Goal: Transaction & Acquisition: Purchase product/service

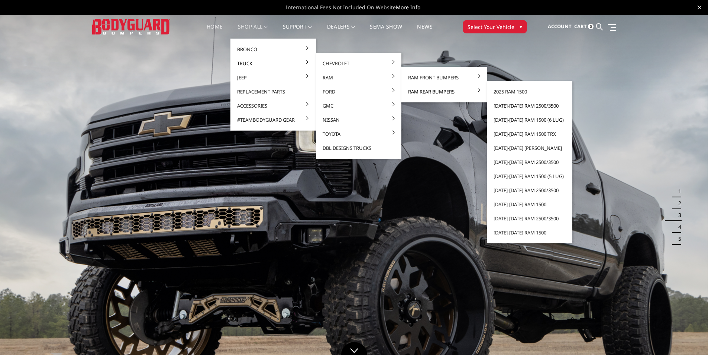
click at [508, 105] on link "[DATE]-[DATE] Ram 2500/3500" at bounding box center [529, 106] width 79 height 14
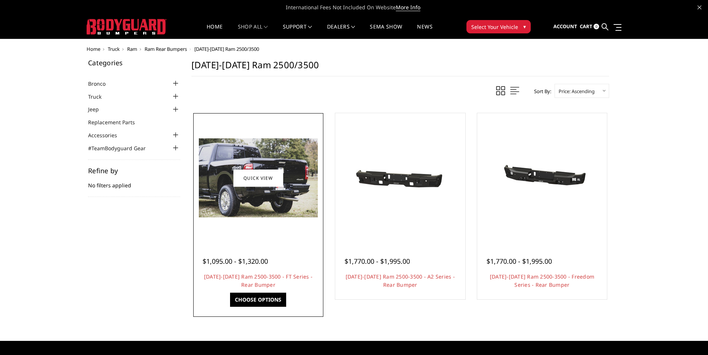
click at [258, 300] on link "Choose Options" at bounding box center [258, 300] width 56 height 14
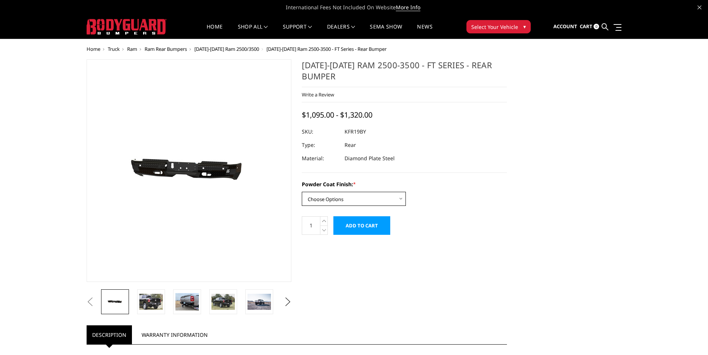
click at [381, 198] on select "Choose Options Bare Metal Gloss Black Powder Coat Textured Black Powder Coat" at bounding box center [354, 199] width 104 height 14
select select "3415"
click at [302, 192] on select "Choose Options Bare Metal Gloss Black Powder Coat Textured Black Powder Coat" at bounding box center [354, 199] width 104 height 14
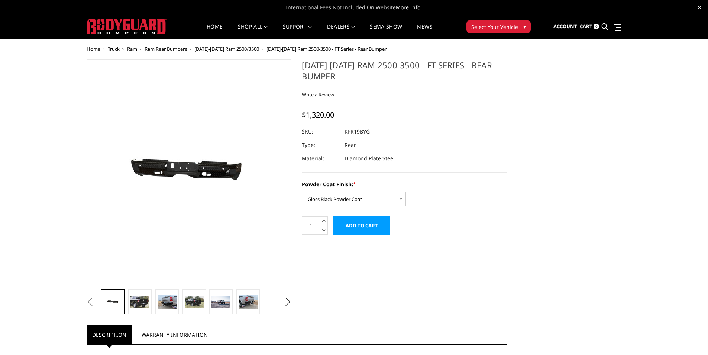
click at [360, 226] on input "Add to Cart" at bounding box center [361, 226] width 57 height 19
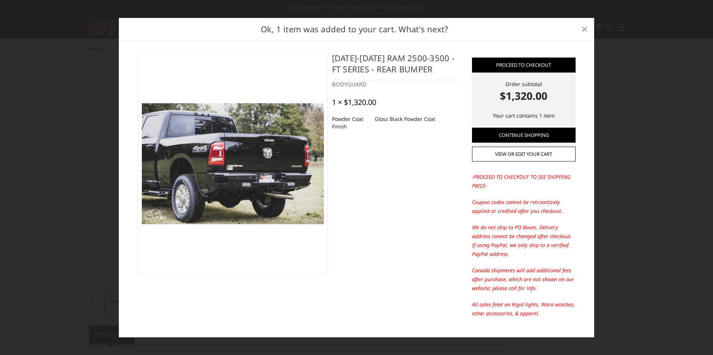
click at [586, 29] on span "×" at bounding box center [584, 29] width 7 height 16
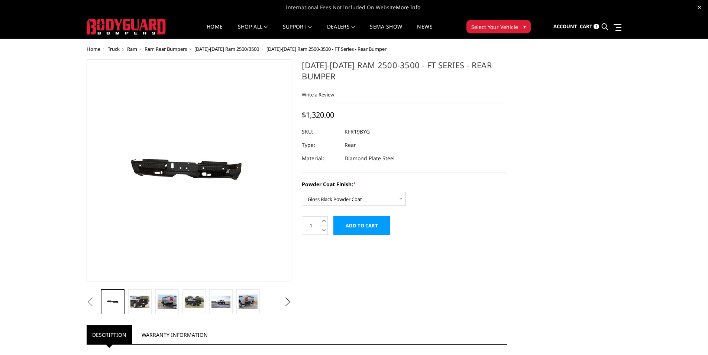
click at [133, 50] on span "Ram" at bounding box center [132, 49] width 10 height 7
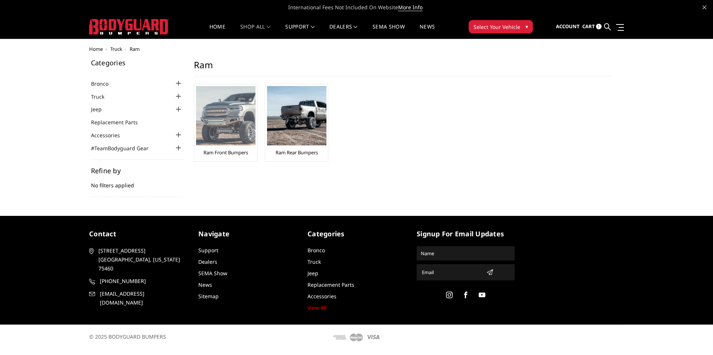
click at [218, 116] on img at bounding box center [225, 115] width 59 height 59
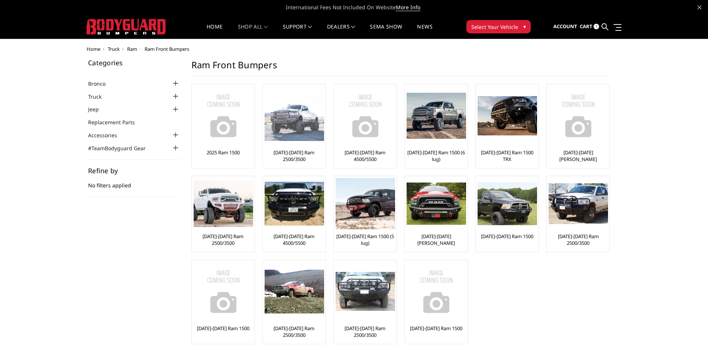
click at [283, 121] on img at bounding box center [293, 116] width 59 height 51
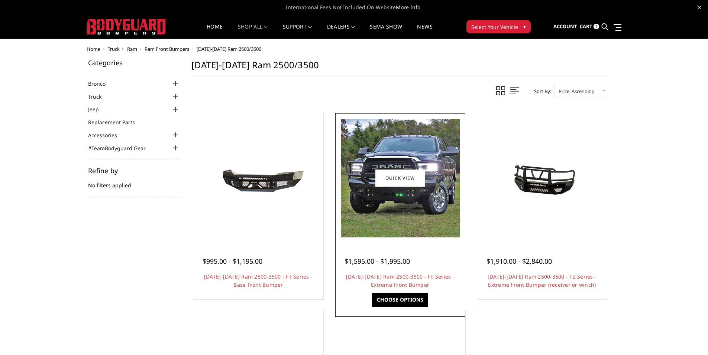
click at [399, 300] on link "Choose Options" at bounding box center [400, 300] width 56 height 14
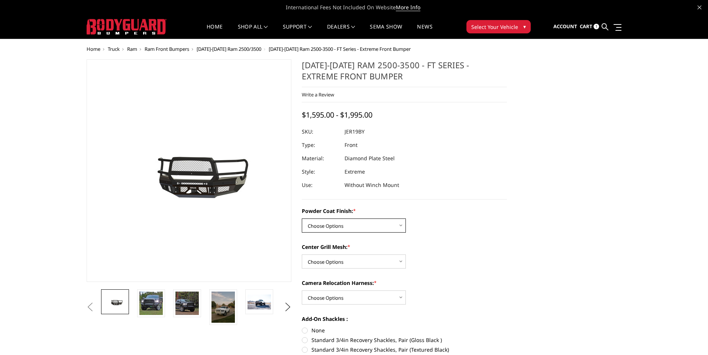
click at [333, 229] on select "Choose Options Bare Metal Gloss Black Powder Coat Textured Black Powder Coat" at bounding box center [354, 226] width 104 height 14
select select "3215"
click at [302, 219] on select "Choose Options Bare Metal Gloss Black Powder Coat Textured Black Powder Coat" at bounding box center [354, 226] width 104 height 14
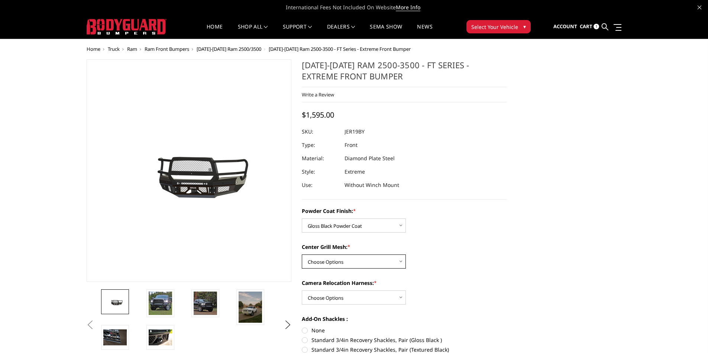
click at [328, 262] on select "Choose Options WITH Expanded Metal in Center Grill WITHOUT Expanded Metal in Ce…" at bounding box center [354, 262] width 104 height 14
select select "3218"
click at [302, 255] on select "Choose Options WITH Expanded Metal in Center Grill WITHOUT Expanded Metal in Ce…" at bounding box center [354, 262] width 104 height 14
click at [325, 297] on select "Choose Options WITH Camera Relocation Harness WITHOUT Camera Relocation Harness" at bounding box center [354, 298] width 104 height 14
select select "3220"
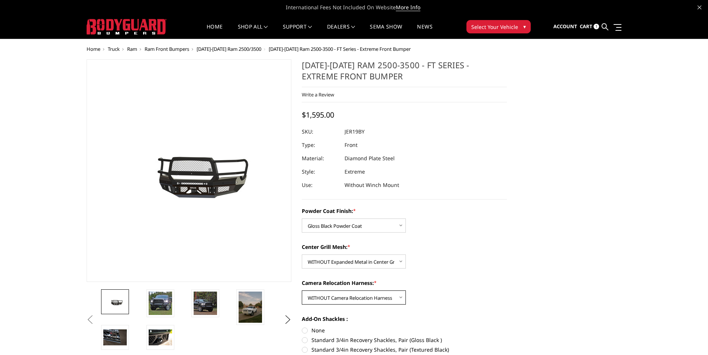
click at [302, 291] on select "Choose Options WITH Camera Relocation Harness WITHOUT Camera Relocation Harness" at bounding box center [354, 298] width 104 height 14
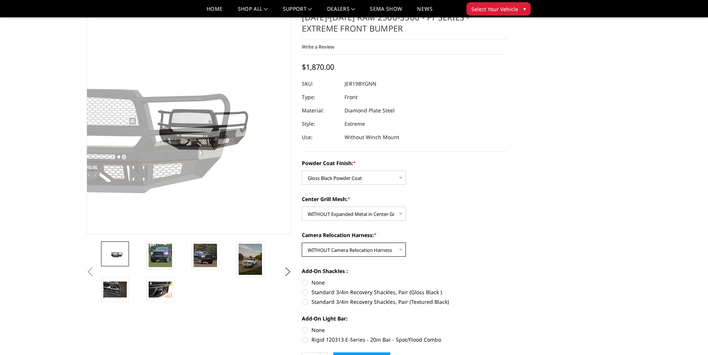
scroll to position [111, 0]
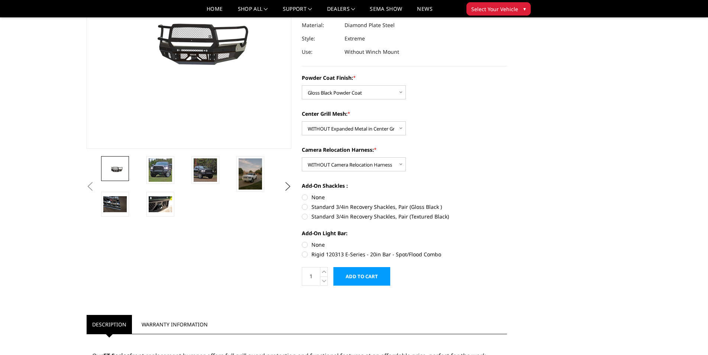
click at [304, 209] on label "Standard 3/4in Recovery Shackles, Pair (Gloss Black )" at bounding box center [404, 207] width 205 height 8
click at [507, 194] on input "Standard 3/4in Recovery Shackles, Pair (Gloss Black )" at bounding box center [507, 194] width 0 height 0
radio input "true"
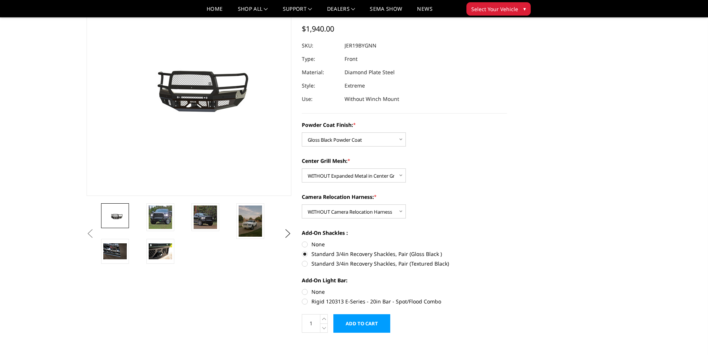
scroll to position [74, 0]
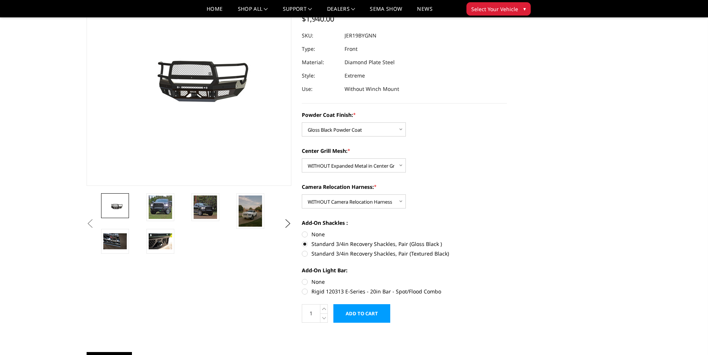
click at [304, 242] on label "Standard 3/4in Recovery Shackles, Pair (Gloss Black )" at bounding box center [404, 244] width 205 height 8
click at [507, 231] on input "Standard 3/4in Recovery Shackles, Pair (Gloss Black )" at bounding box center [507, 231] width 0 height 0
click at [305, 236] on label "None" at bounding box center [404, 235] width 205 height 8
click at [302, 231] on input "None" at bounding box center [302, 231] width 0 height 0
radio input "true"
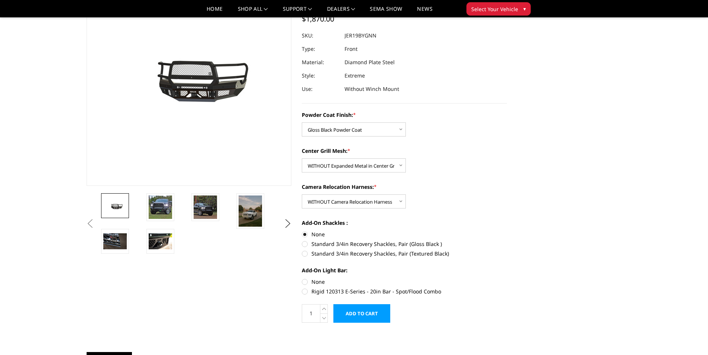
click at [304, 280] on label "None" at bounding box center [404, 282] width 205 height 8
click at [302, 279] on input "None" at bounding box center [302, 278] width 0 height 0
radio input "true"
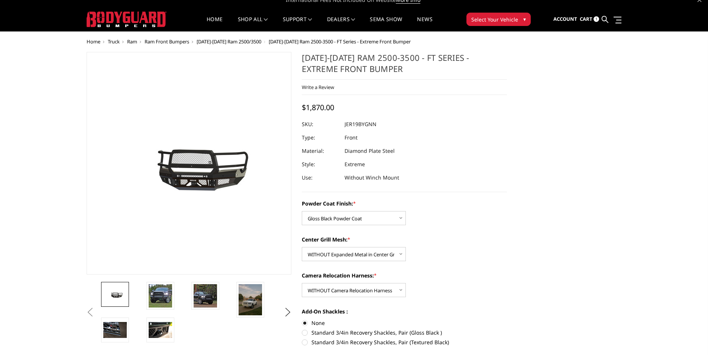
scroll to position [0, 0]
